Goal: Task Accomplishment & Management: Manage account settings

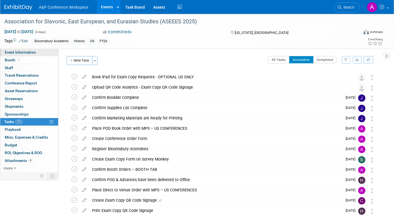
click at [31, 54] on span "Event Information" at bounding box center [20, 52] width 31 height 4
select select "Annual"
select select "Level 2"
select select "In-Person Booth"
select select "History"
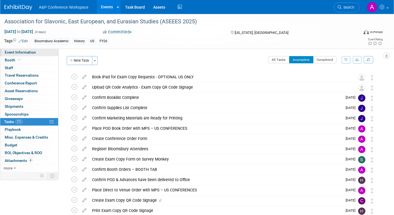
select select "Bloomsbury Academic"
select select "[PERSON_NAME]"
select select "Networking/Commissioning"
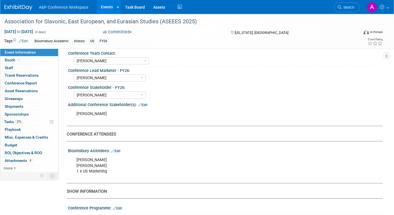
scroll to position [306, 0]
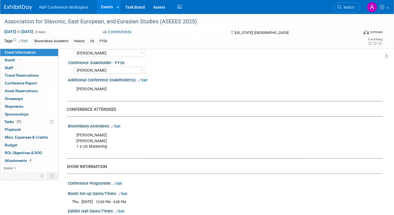
click at [119, 126] on link "Edit" at bounding box center [115, 127] width 9 height 4
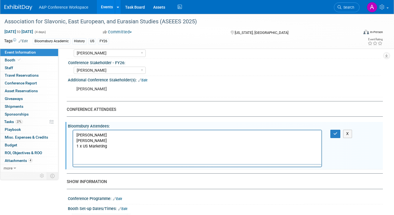
scroll to position [0, 0]
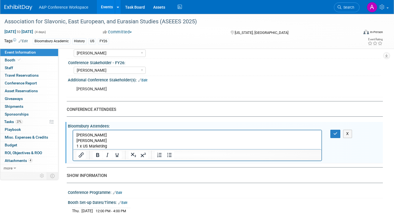
click at [108, 145] on p "Mark Lopez Rhodri Mogford 1 x US Marketing" at bounding box center [197, 141] width 242 height 17
click at [336, 133] on icon "button" at bounding box center [335, 134] width 4 height 4
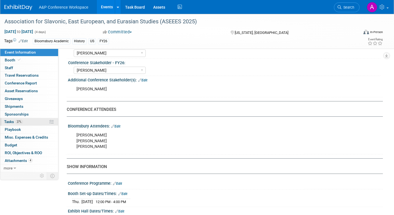
click at [4, 121] on span "Tasks 27%" at bounding box center [13, 122] width 19 height 4
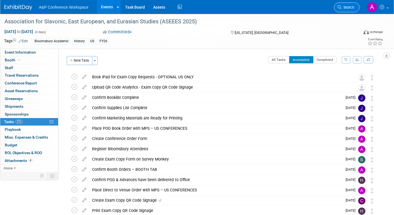
click at [346, 9] on link "Search" at bounding box center [347, 8] width 26 height 10
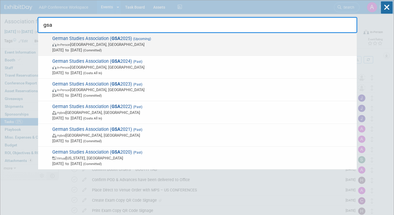
type input "gsa"
click at [190, 44] on span "In-Person Arlington, VA" at bounding box center [203, 45] width 302 height 6
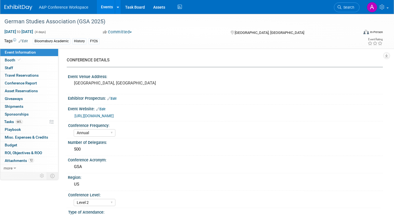
select select "Annual"
select select "Level 2"
select select "In-Person Booth"
select select "History"
select select "Bloomsbury Academic"
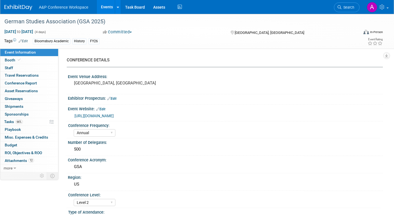
select select "[PERSON_NAME]"
select select "Brand/Subject Presence​"
click at [7, 120] on span "Tasks 66%" at bounding box center [13, 122] width 19 height 4
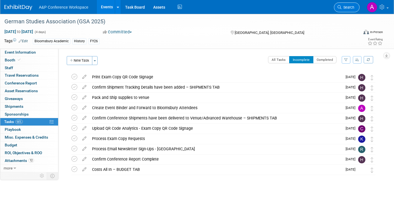
click at [351, 8] on span "Search" at bounding box center [347, 7] width 13 height 4
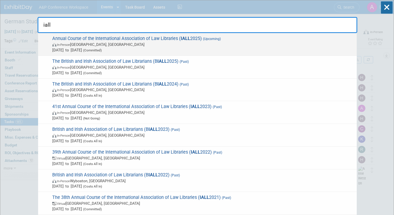
type input "iall"
click at [172, 44] on span "In-Person Houston, TX" at bounding box center [203, 45] width 302 height 6
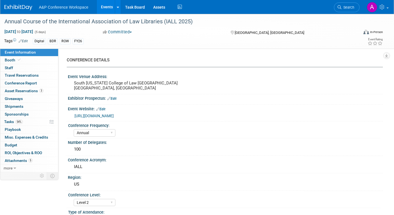
select select "Annual"
select select "Level 2"
select select "In-Person Booth"
select select "Libraries"
select select "Bloomsbury Digital Resources"
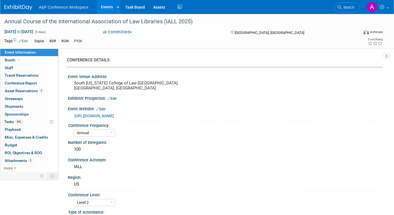
select select "[PERSON_NAME]"
select select "BDR Product Awareness and Trial Generation​"
click at [32, 90] on span "Asset Reservations 3" at bounding box center [24, 91] width 39 height 4
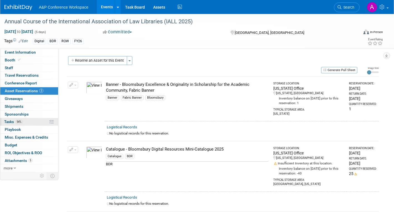
click at [8, 122] on span "Tasks 54%" at bounding box center [13, 122] width 19 height 4
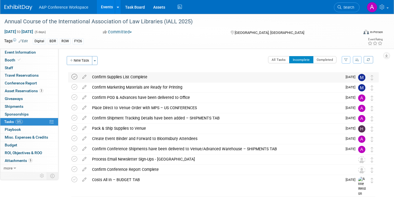
click at [75, 77] on icon at bounding box center [74, 77] width 6 height 6
